Goal: Navigation & Orientation: Understand site structure

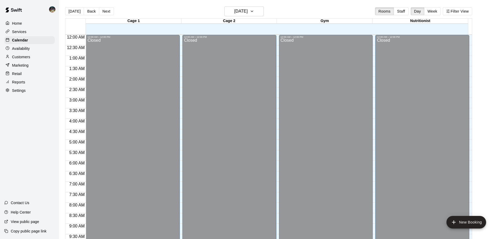
scroll to position [216, 0]
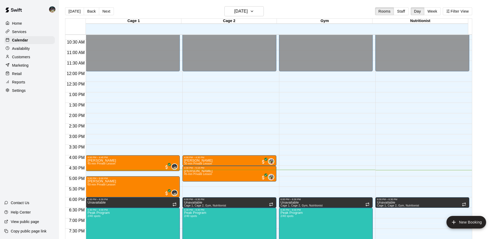
click at [26, 58] on p "Customers" at bounding box center [21, 56] width 18 height 5
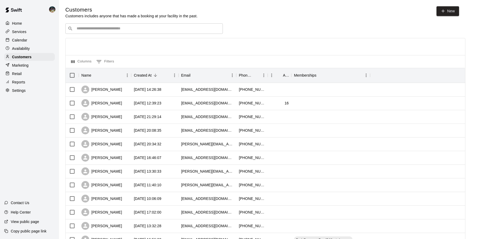
click at [25, 42] on p "Calendar" at bounding box center [19, 40] width 15 height 5
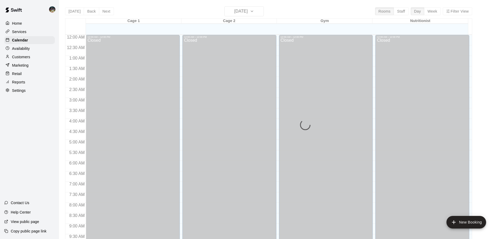
scroll to position [278, 0]
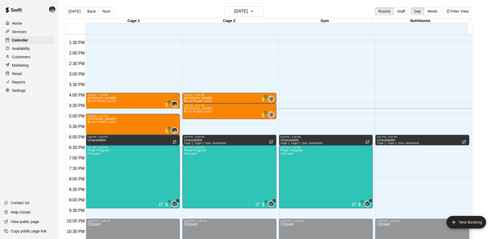
click at [34, 35] on div "Services" at bounding box center [29, 32] width 51 height 8
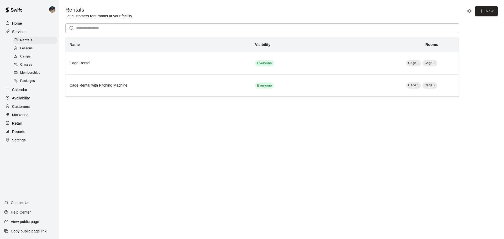
click at [37, 76] on span "Memberships" at bounding box center [30, 72] width 20 height 5
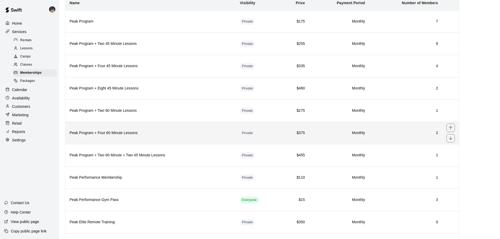
scroll to position [74, 0]
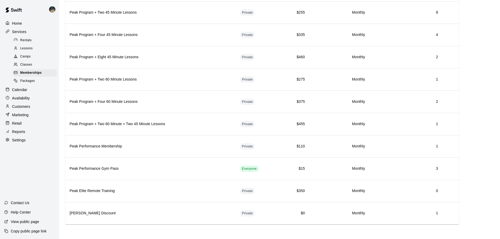
click at [27, 41] on span "Rentals" at bounding box center [26, 40] width 12 height 5
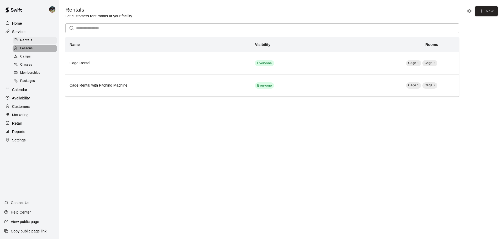
click at [27, 48] on span "Lessons" at bounding box center [26, 48] width 13 height 5
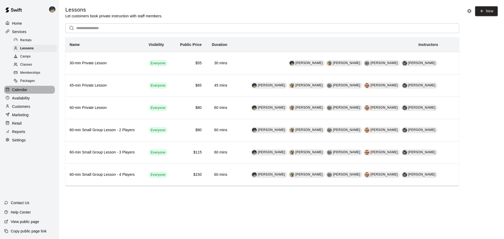
click at [24, 91] on p "Calendar" at bounding box center [19, 89] width 15 height 5
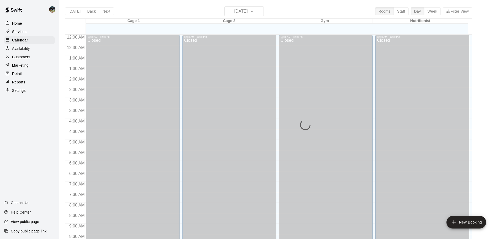
scroll to position [278, 0]
